Goal: Information Seeking & Learning: Learn about a topic

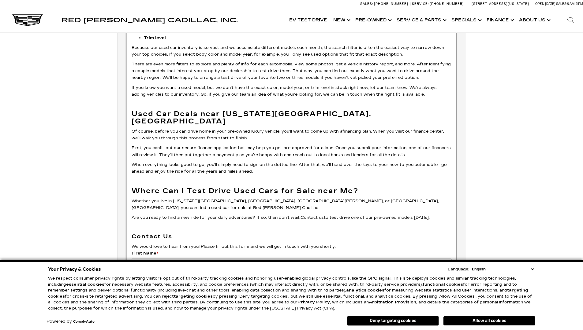
scroll to position [2084, 0]
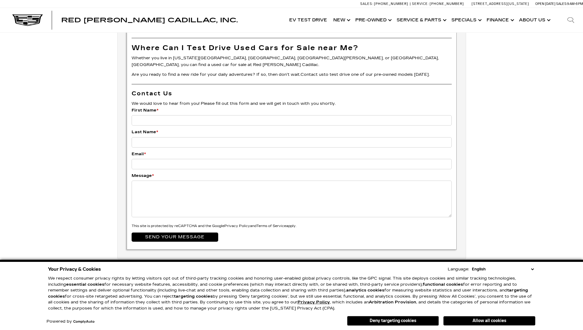
scroll to position [1545, 0]
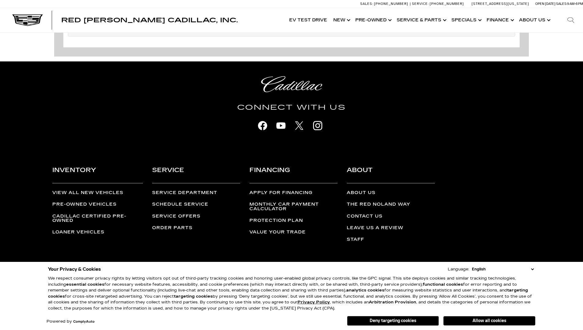
scroll to position [1553, 0]
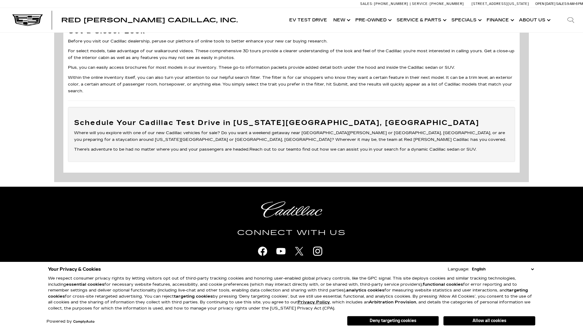
scroll to position [1333, 0]
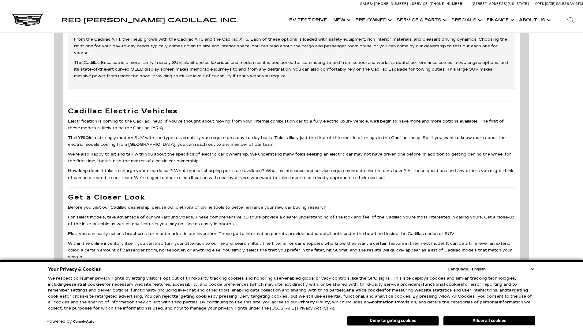
scroll to position [1958, 0]
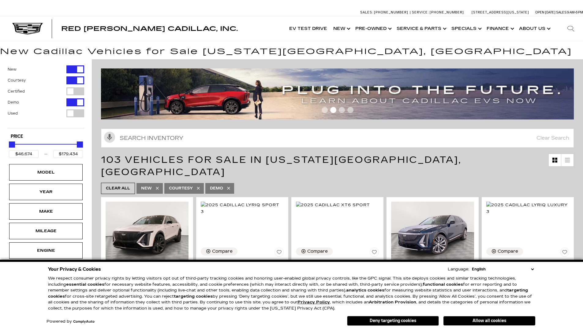
scroll to position [1, 0]
